Goal: Find specific page/section: Find specific page/section

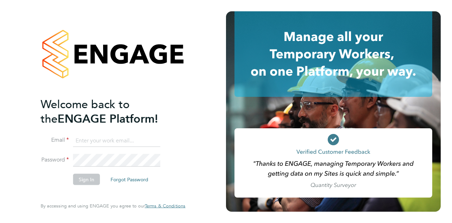
type input "[PERSON_NAME][EMAIL_ADDRESS][PERSON_NAME][DOMAIN_NAME]"
click at [77, 182] on button "Sign In" at bounding box center [86, 178] width 27 height 11
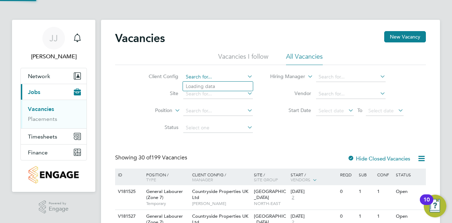
click at [207, 73] on input at bounding box center [218, 77] width 70 height 10
click at [240, 163] on li "Countryside Properties UK Ltd" at bounding box center [273, 164] width 181 height 10
type input "Countryside Properties UK Ltd"
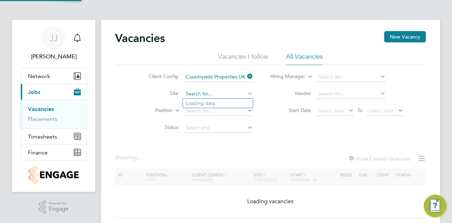
click at [203, 95] on input at bounding box center [218, 94] width 70 height 10
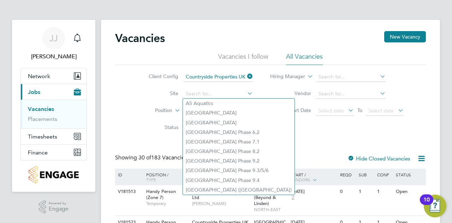
click at [145, 120] on li "Status" at bounding box center [195, 127] width 133 height 17
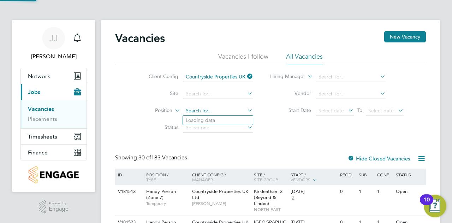
click at [201, 111] on input at bounding box center [218, 111] width 70 height 10
click at [45, 120] on link "Placements" at bounding box center [42, 118] width 29 height 7
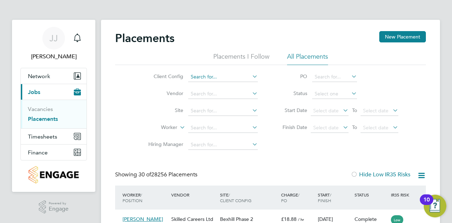
click at [221, 79] on input at bounding box center [223, 77] width 70 height 10
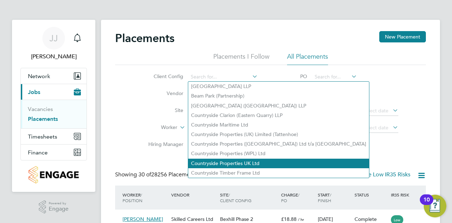
click at [221, 159] on li "Countryside Properties UK Ltd" at bounding box center [278, 164] width 181 height 10
type input "Countryside Properties UK Ltd"
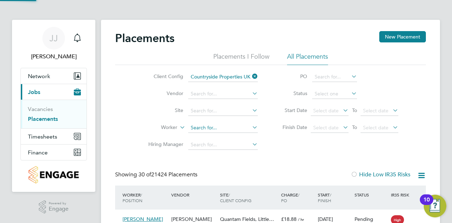
click at [202, 127] on input at bounding box center [223, 128] width 70 height 10
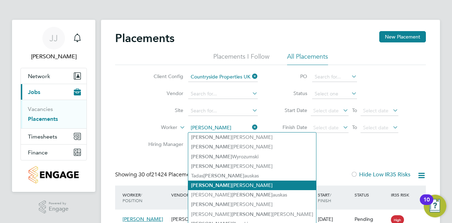
click at [209, 182] on li "[PERSON_NAME]" at bounding box center [252, 185] width 128 height 10
type input "[PERSON_NAME]"
